Goal: Task Accomplishment & Management: Use online tool/utility

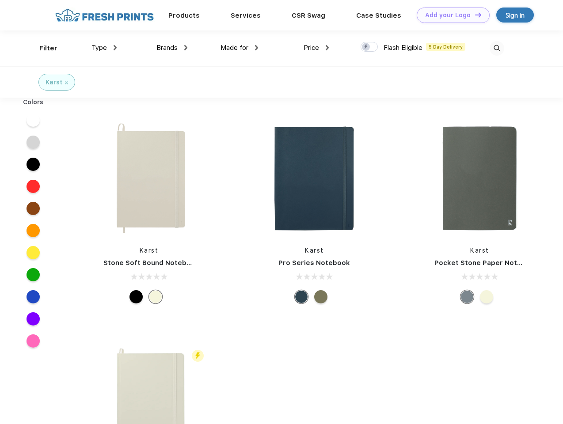
click at [450, 15] on link "Add your Logo Design Tool" at bounding box center [453, 15] width 73 height 15
click at [0, 0] on div "Design Tool" at bounding box center [0, 0] width 0 height 0
click at [474, 15] on link "Add your Logo Design Tool" at bounding box center [453, 15] width 73 height 15
click at [42, 48] on div "Filter" at bounding box center [48, 48] width 18 height 10
click at [104, 48] on span "Type" at bounding box center [98, 48] width 15 height 8
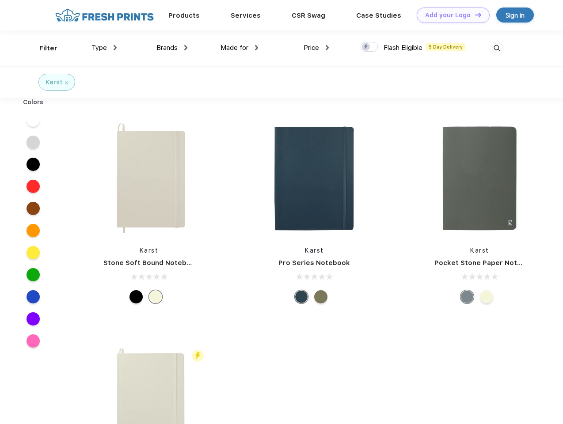
click at [172, 48] on span "Brands" at bounding box center [166, 48] width 21 height 8
click at [239, 48] on span "Made for" at bounding box center [234, 48] width 28 height 8
click at [316, 48] on span "Price" at bounding box center [311, 48] width 15 height 8
click at [369, 47] on div at bounding box center [369, 47] width 17 height 10
click at [366, 47] on input "checkbox" at bounding box center [364, 45] width 6 height 6
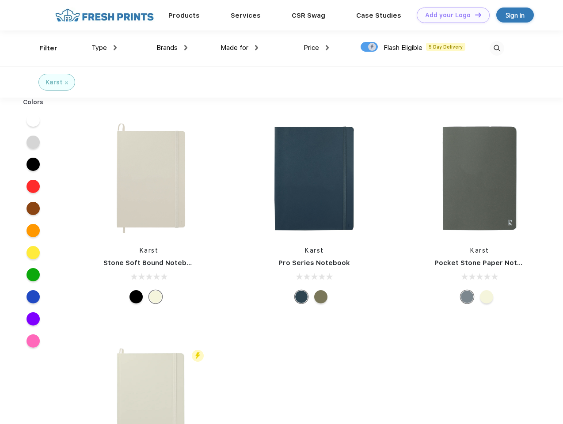
click at [497, 48] on img at bounding box center [497, 48] width 15 height 15
